Goal: Use online tool/utility: Utilize a website feature to perform a specific function

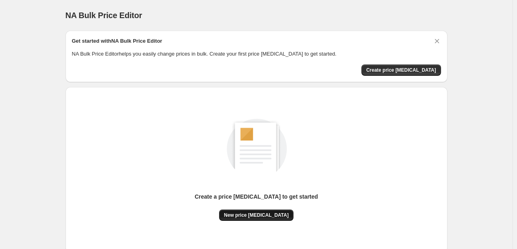
click at [274, 215] on span "New price [MEDICAL_DATA]" at bounding box center [256, 215] width 65 height 6
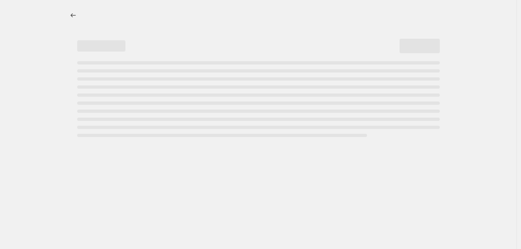
select select "percentage"
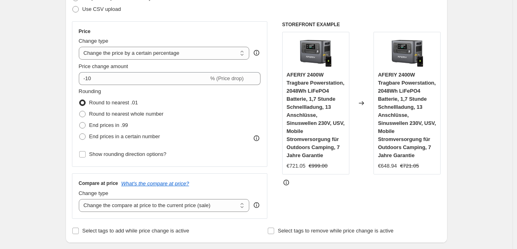
scroll to position [129, 0]
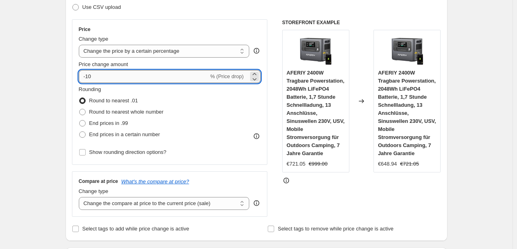
click at [102, 76] on input "-10" at bounding box center [144, 76] width 130 height 13
type input "-1"
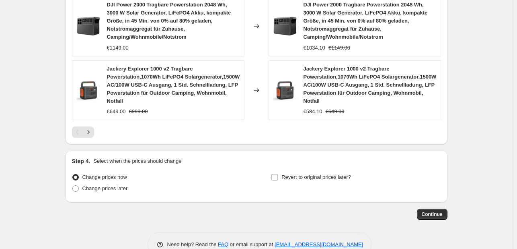
scroll to position [681, 0]
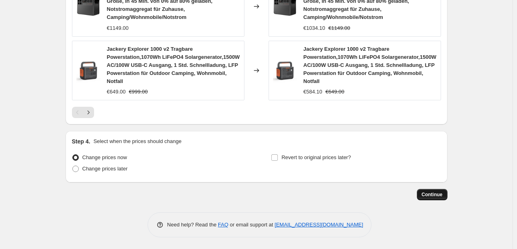
type input "-30"
click at [428, 194] on span "Continue" at bounding box center [432, 194] width 21 height 6
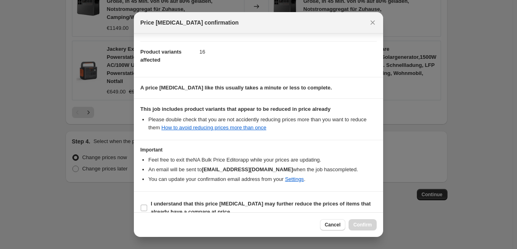
scroll to position [89, 0]
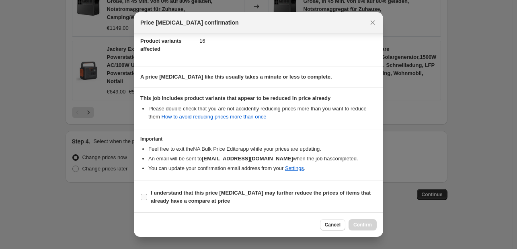
click at [172, 192] on b "I understand that this price [MEDICAL_DATA] may further reduce the prices of it…" at bounding box center [261, 197] width 220 height 14
click at [147, 194] on input "I understand that this price [MEDICAL_DATA] may further reduce the prices of it…" at bounding box center [144, 197] width 6 height 6
checkbox input "true"
click at [362, 221] on span "Confirm" at bounding box center [363, 224] width 19 height 6
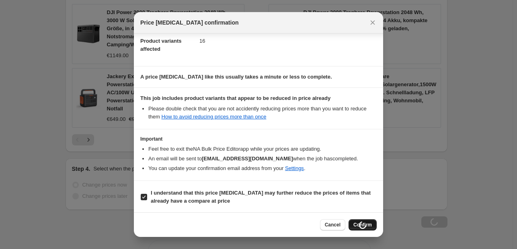
scroll to position [708, 0]
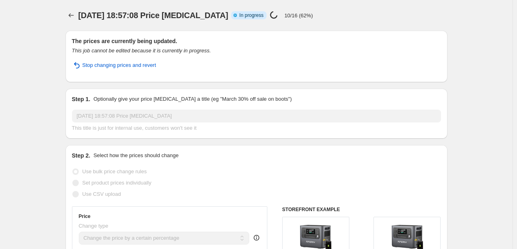
select select "percentage"
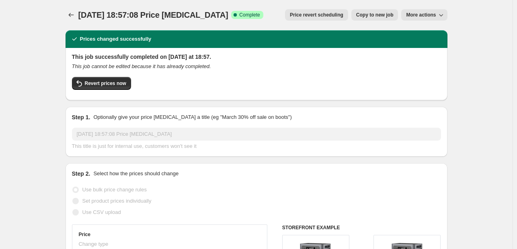
scroll to position [0, 0]
